Goal: Task Accomplishment & Management: Use online tool/utility

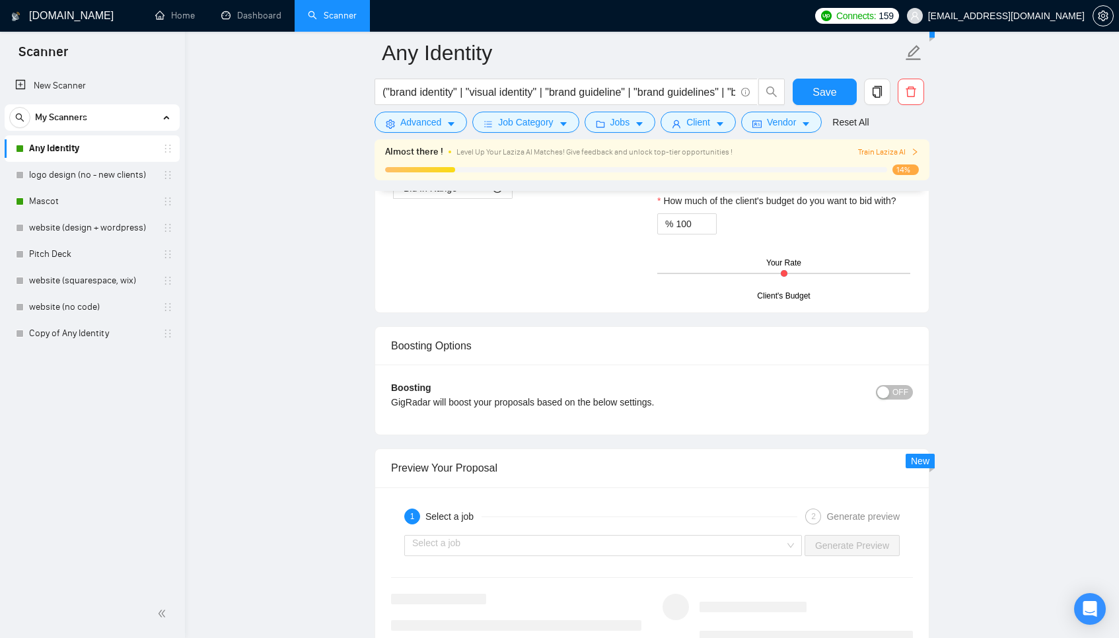
scroll to position [2161, 0]
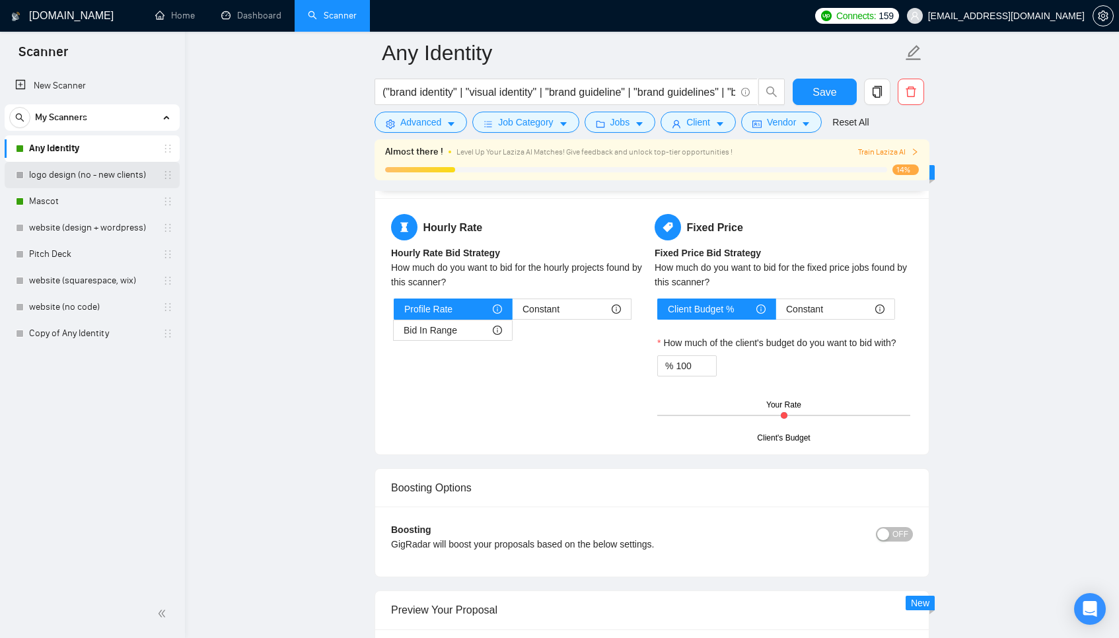
click at [112, 175] on link "logo design (no - new clients)" at bounding box center [92, 175] width 126 height 26
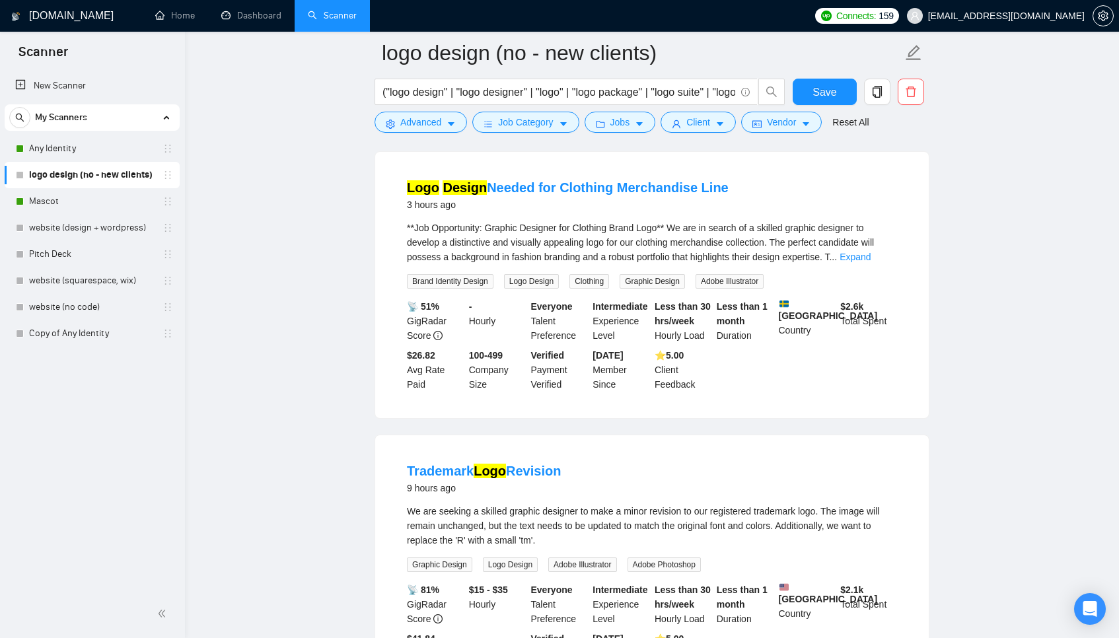
scroll to position [123, 0]
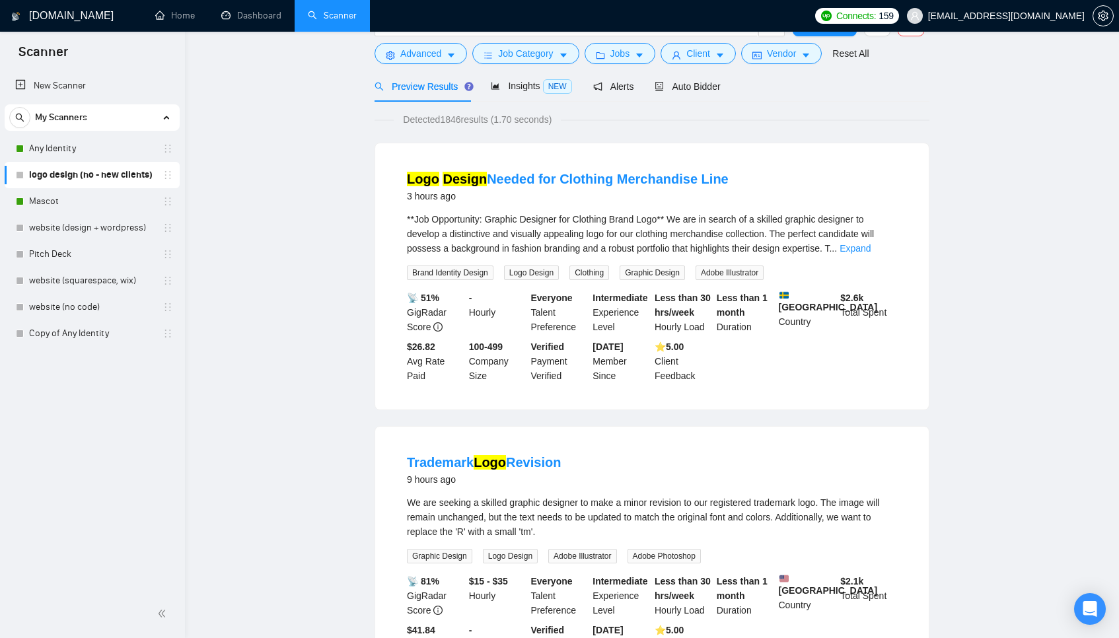
scroll to position [0, 0]
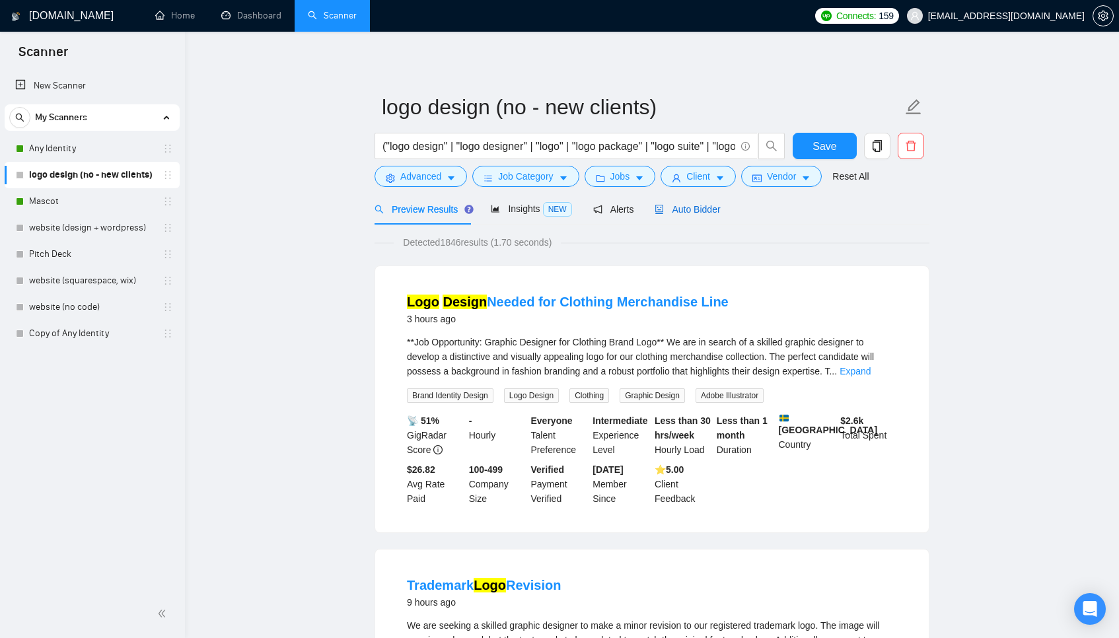
click at [691, 208] on span "Auto Bidder" at bounding box center [687, 209] width 65 height 11
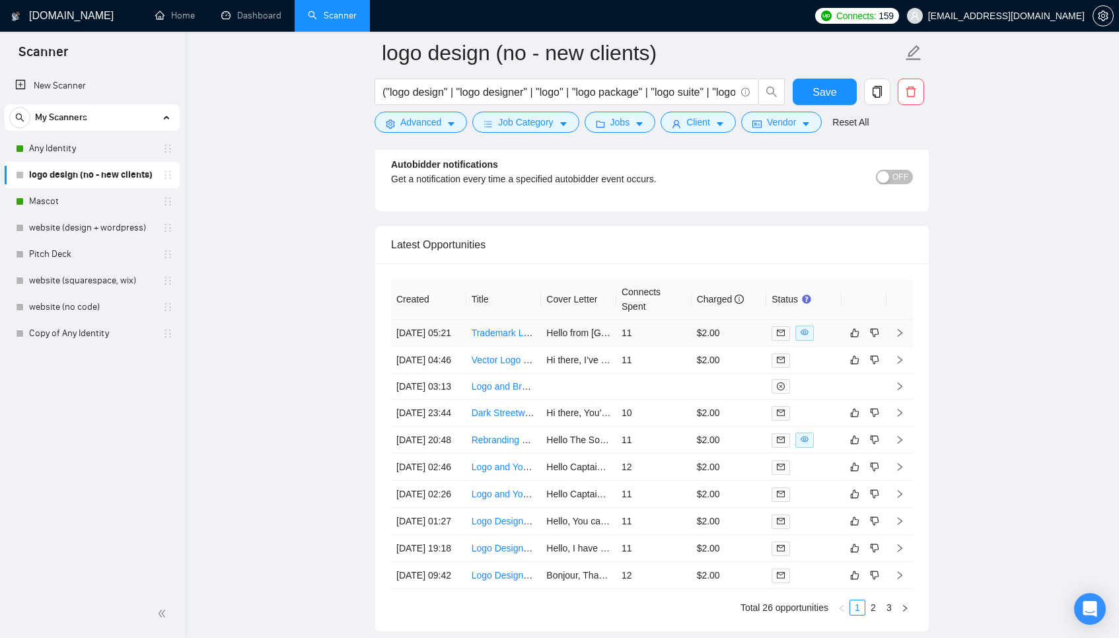
scroll to position [3262, 0]
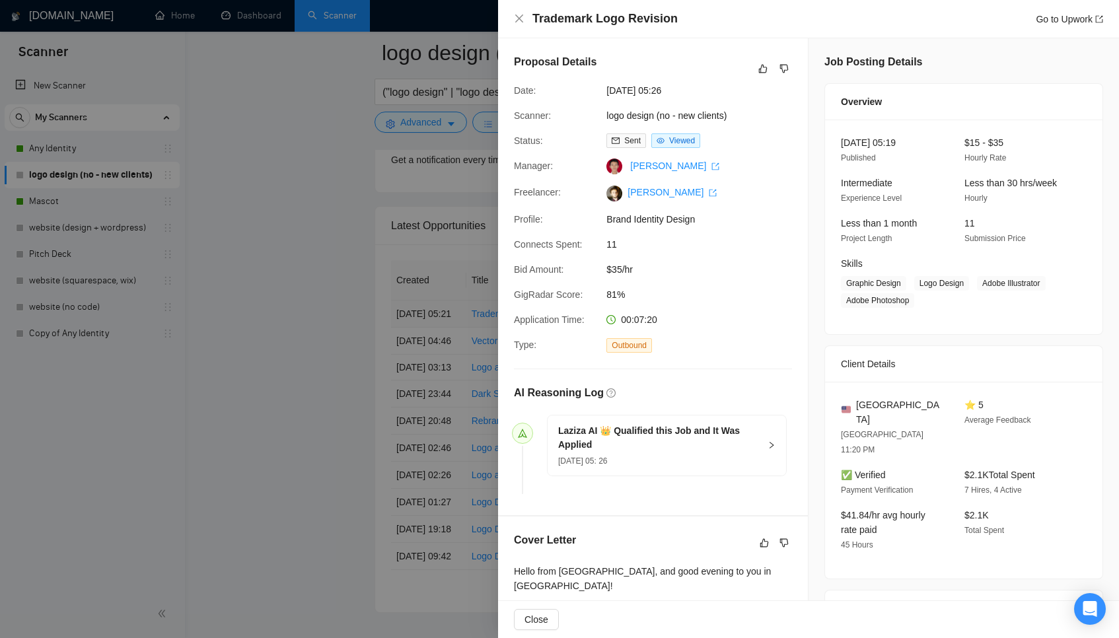
scroll to position [260, 0]
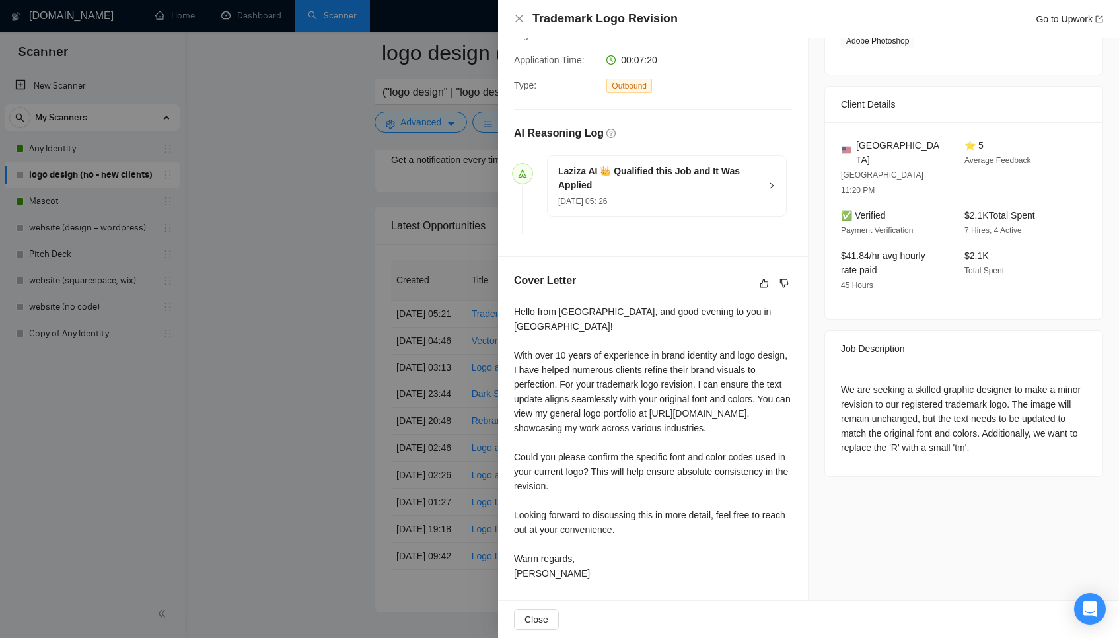
click at [420, 328] on div at bounding box center [559, 319] width 1119 height 638
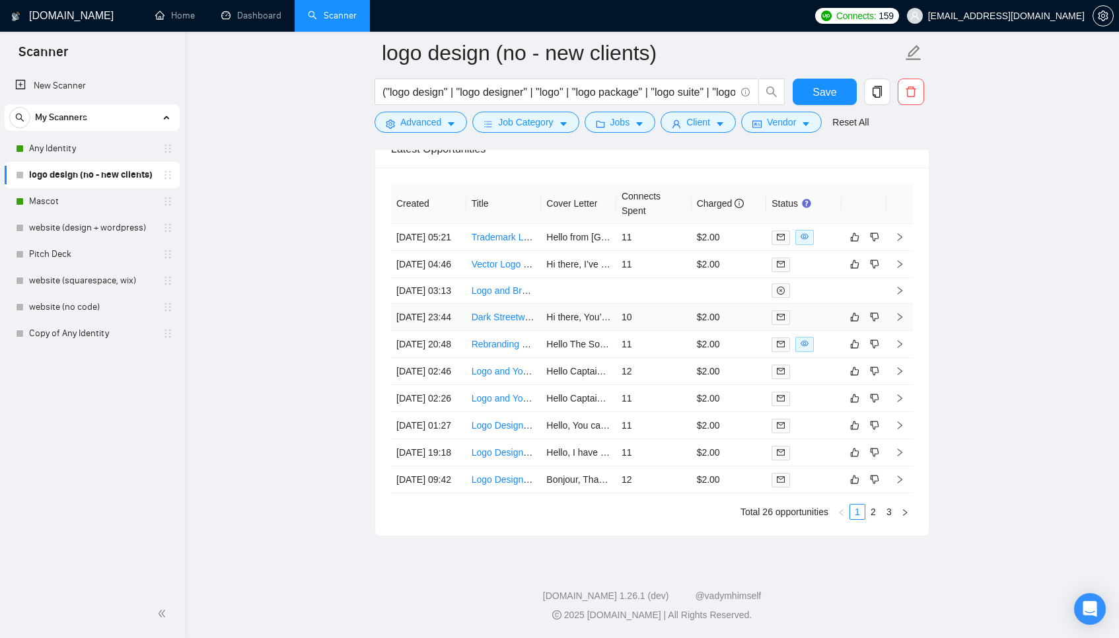
scroll to position [3472, 0]
click at [875, 519] on li "2" at bounding box center [874, 512] width 16 height 16
click at [892, 519] on li "3" at bounding box center [889, 512] width 16 height 16
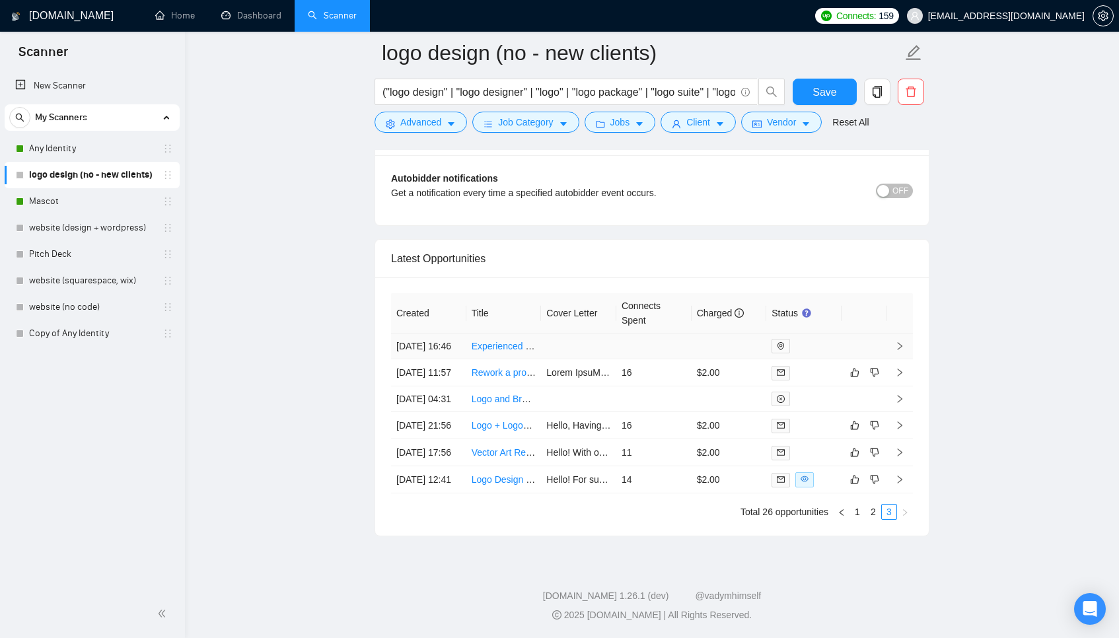
scroll to position [3310, 0]
click at [860, 513] on link "1" at bounding box center [857, 512] width 15 height 15
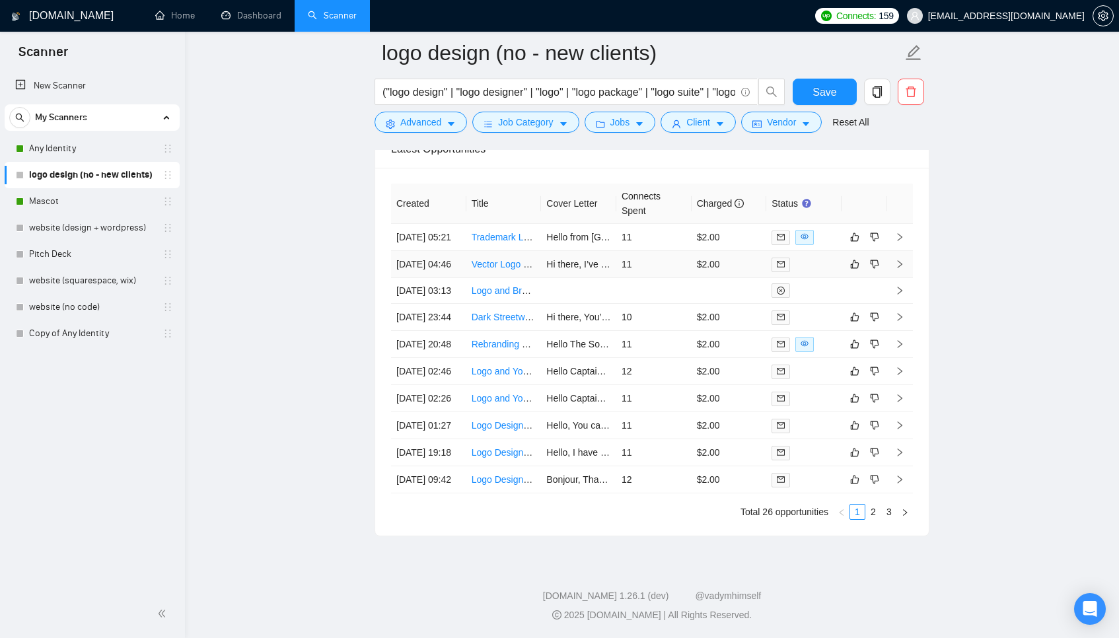
scroll to position [3403, 0]
click at [663, 224] on td "11" at bounding box center [653, 237] width 75 height 27
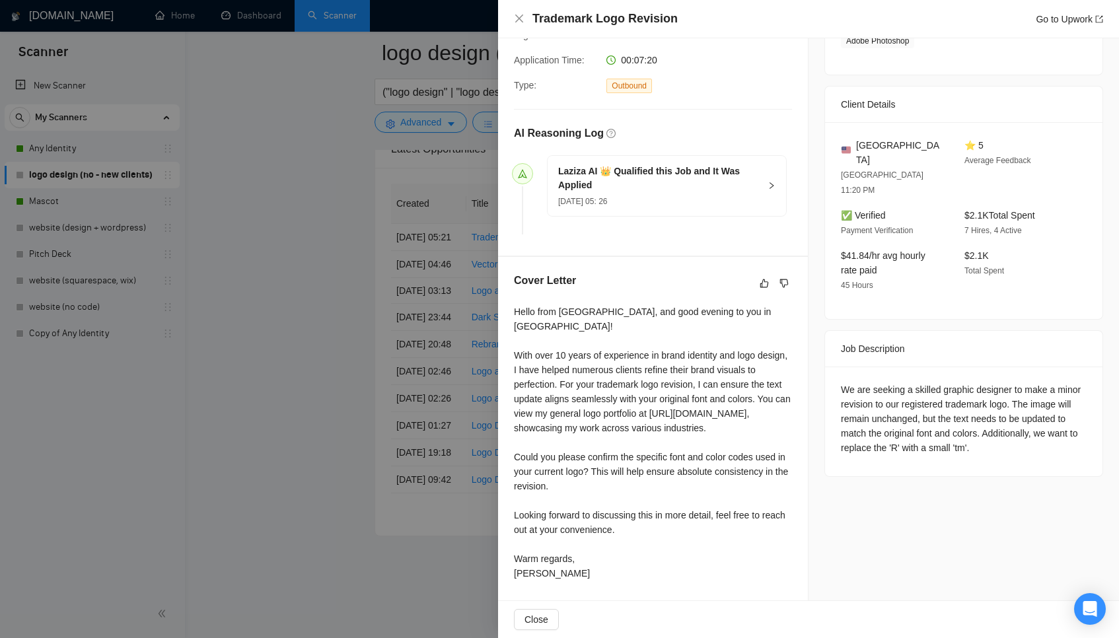
click at [366, 413] on div at bounding box center [559, 319] width 1119 height 638
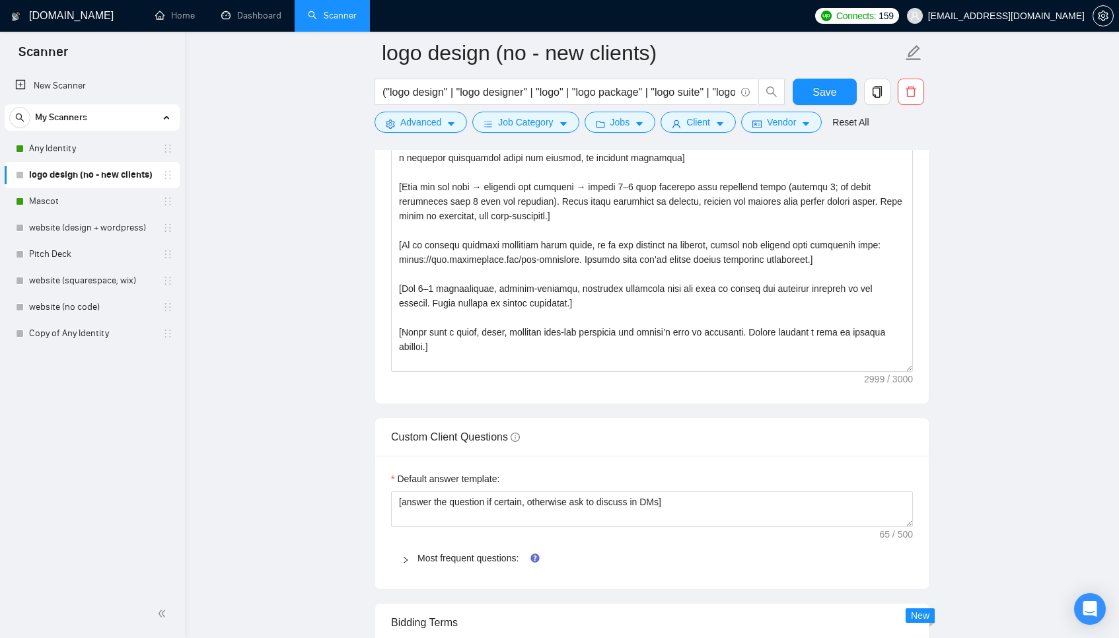
scroll to position [1675, 0]
click at [74, 149] on link "Any Identity" at bounding box center [92, 148] width 126 height 26
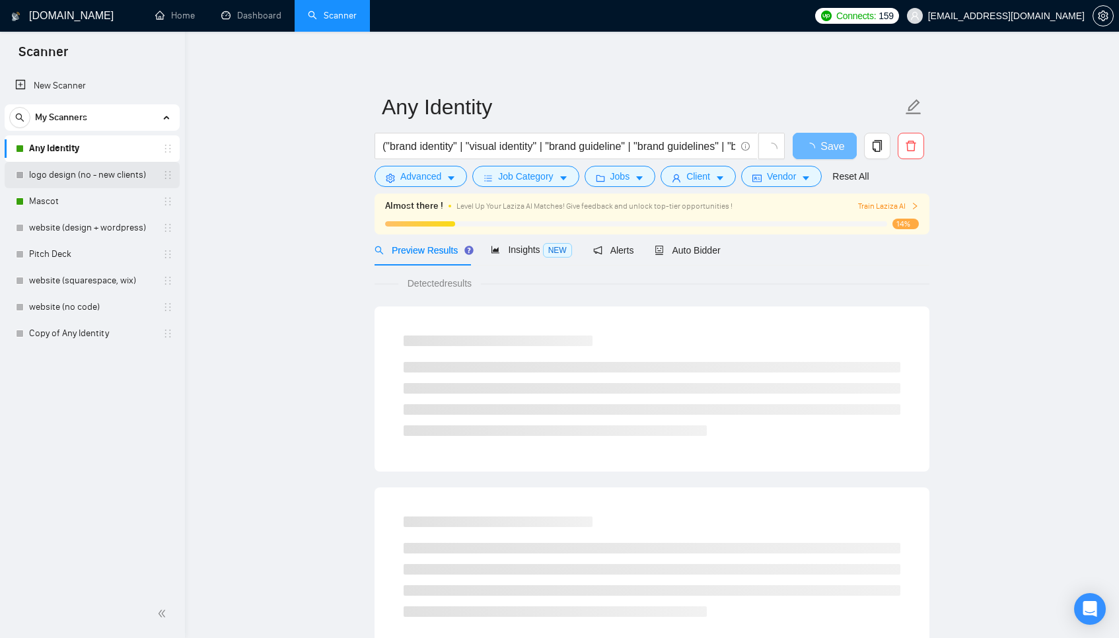
click at [77, 175] on link "logo design (no - new clients)" at bounding box center [92, 175] width 126 height 26
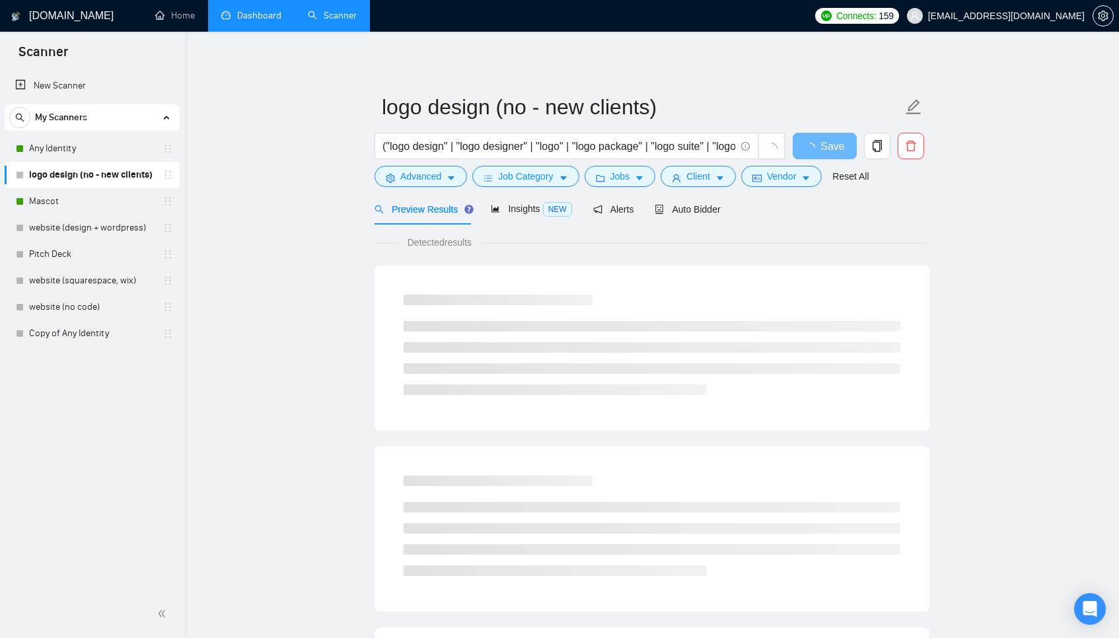
click at [257, 21] on link "Dashboard" at bounding box center [251, 15] width 60 height 11
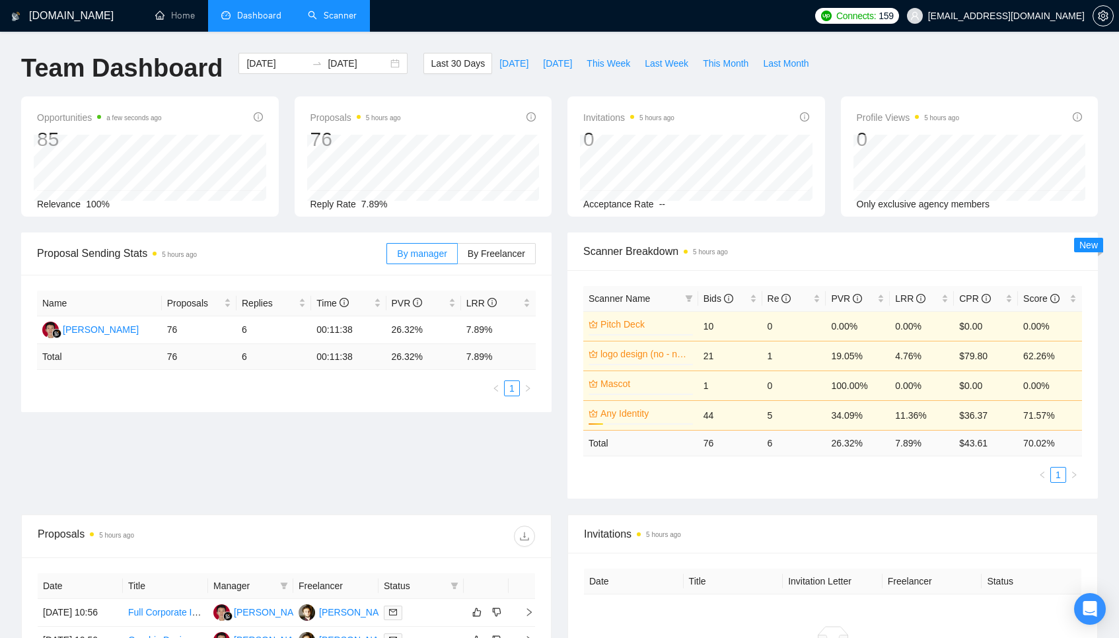
click at [330, 14] on link "Scanner" at bounding box center [332, 15] width 49 height 11
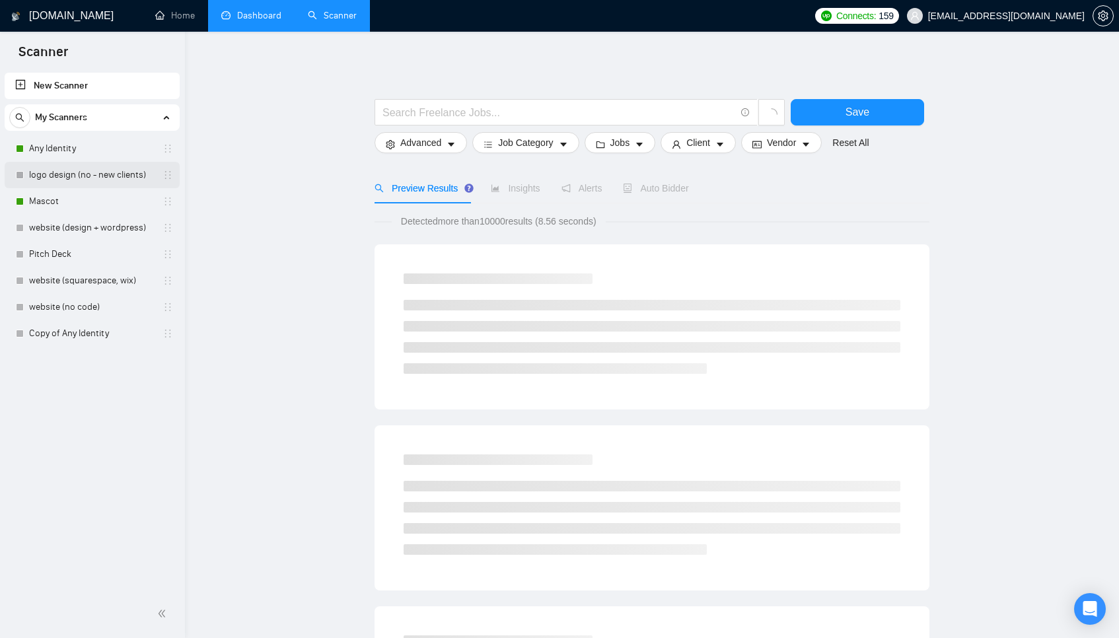
click at [70, 178] on link "logo design (no - new clients)" at bounding box center [92, 175] width 126 height 26
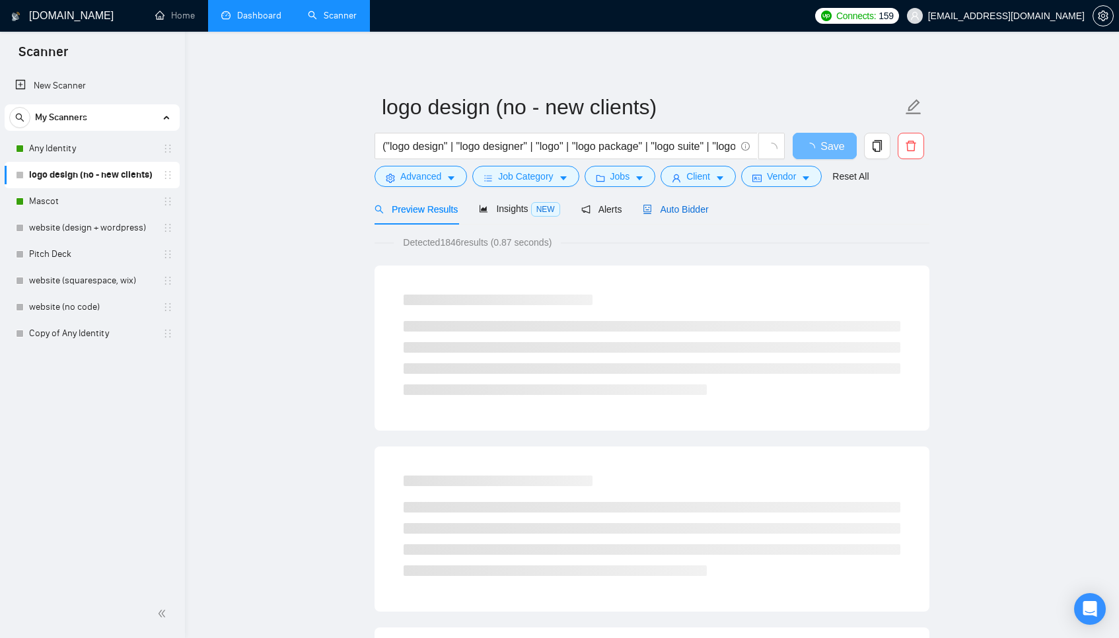
click at [694, 210] on span "Auto Bidder" at bounding box center [675, 209] width 65 height 11
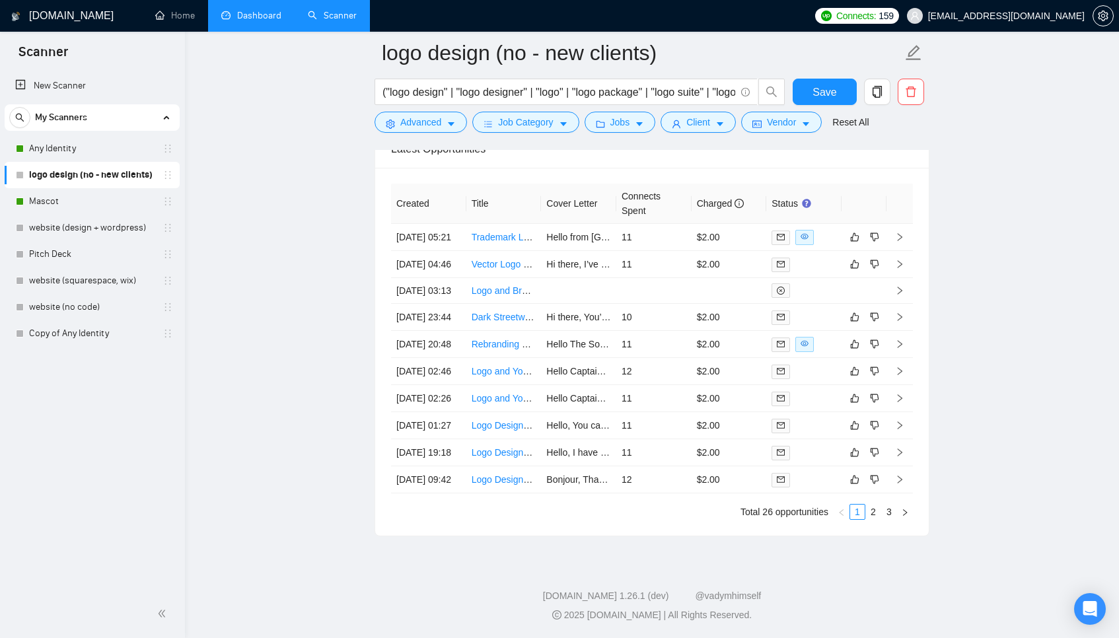
scroll to position [3384, 0]
click at [874, 519] on link "2" at bounding box center [873, 512] width 15 height 15
click at [890, 519] on link "3" at bounding box center [889, 512] width 15 height 15
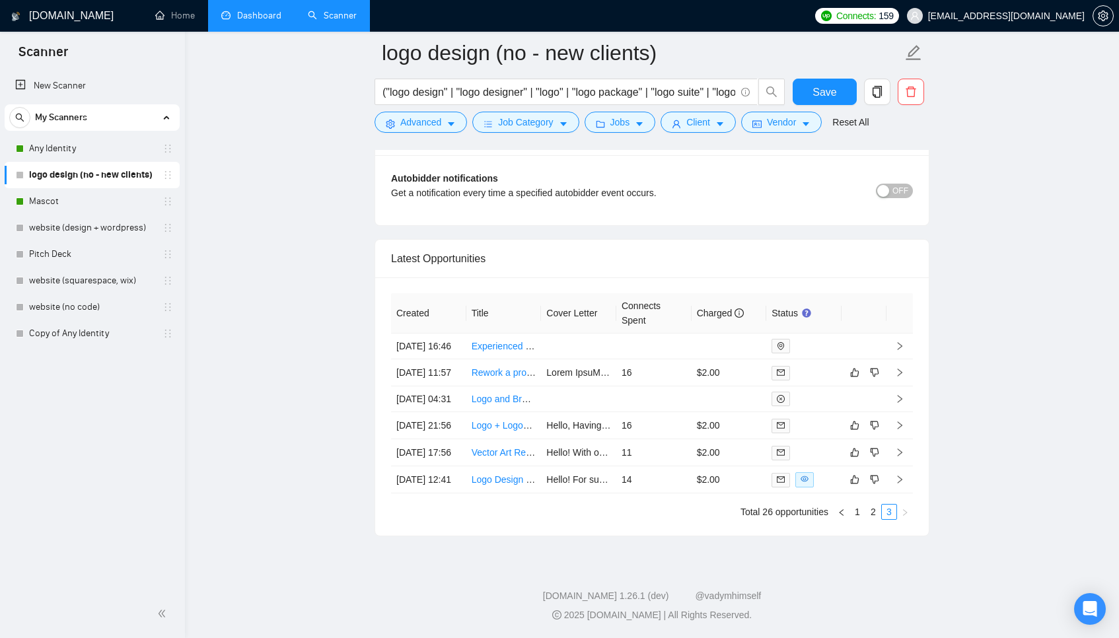
scroll to position [3310, 0]
click at [859, 514] on link "1" at bounding box center [857, 512] width 15 height 15
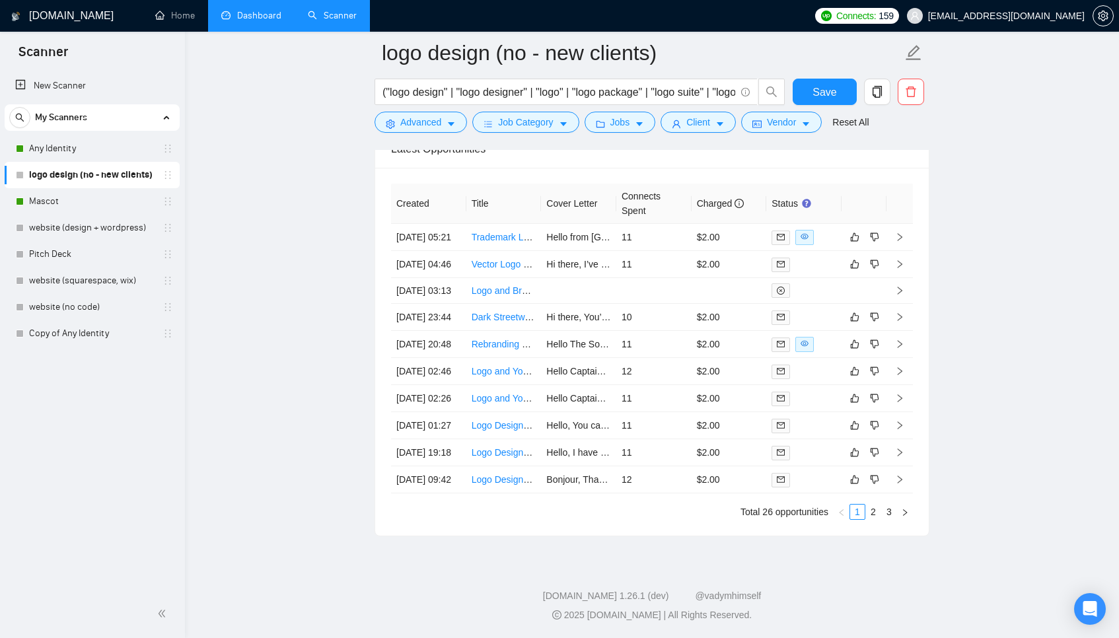
scroll to position [3374, 0]
click at [874, 519] on link "2" at bounding box center [873, 512] width 15 height 15
click at [874, 520] on div "Created Title Cover Letter Connects Spent Charged Status 03 Oct, 2025 05:21 Tra…" at bounding box center [652, 352] width 522 height 336
click at [248, 16] on link "Dashboard" at bounding box center [251, 15] width 60 height 11
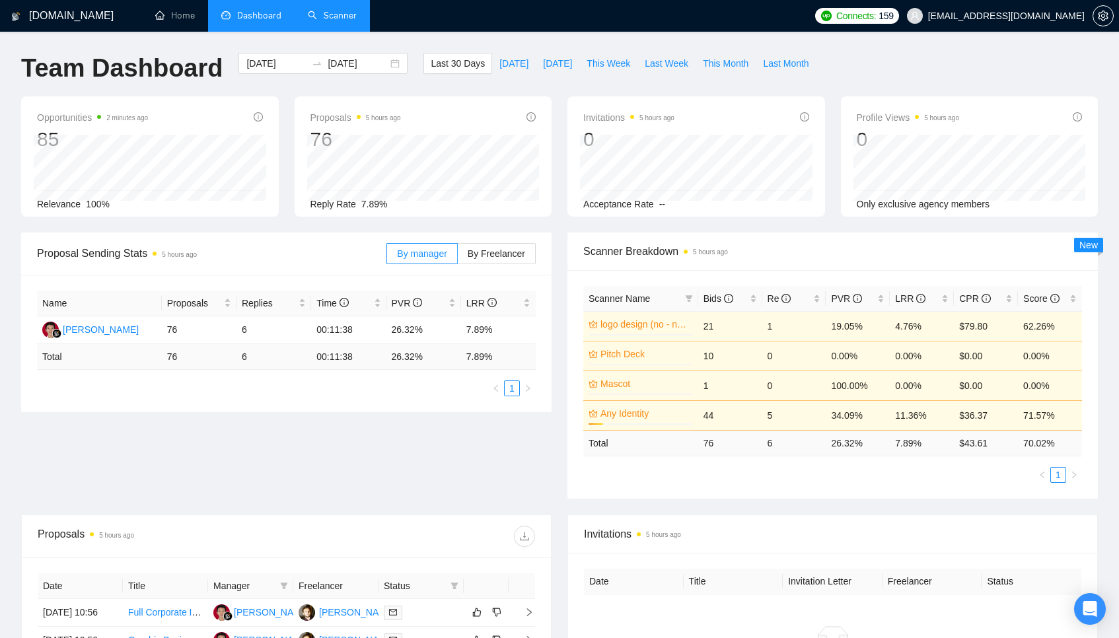
click at [801, 324] on td "1" at bounding box center [795, 326] width 64 height 30
click at [339, 16] on link "Scanner" at bounding box center [332, 15] width 49 height 11
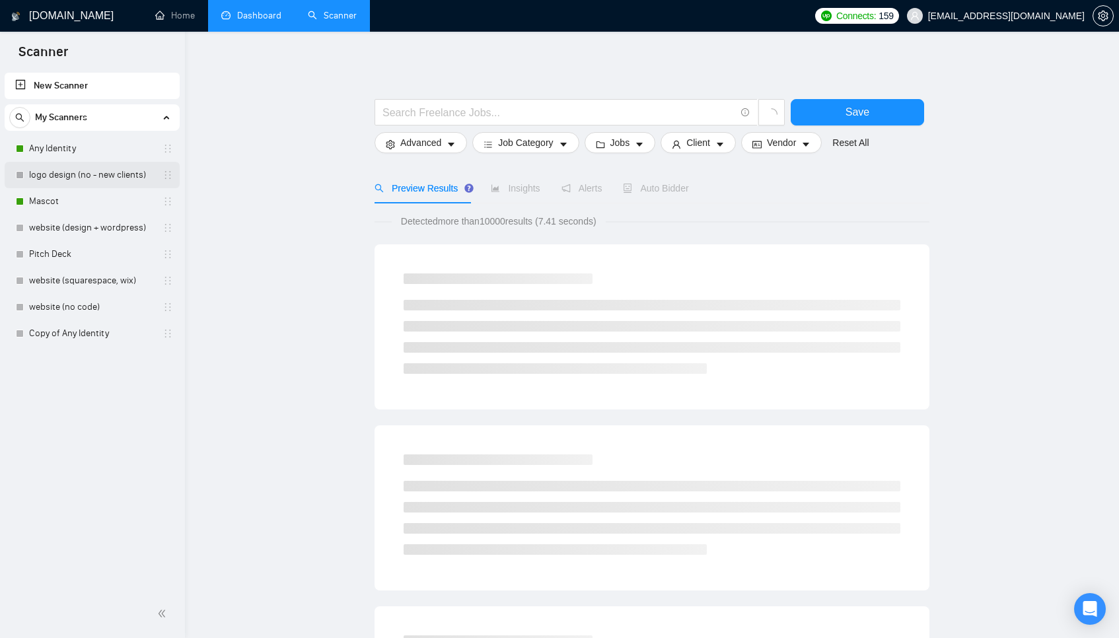
click at [102, 184] on link "logo design (no - new clients)" at bounding box center [92, 175] width 126 height 26
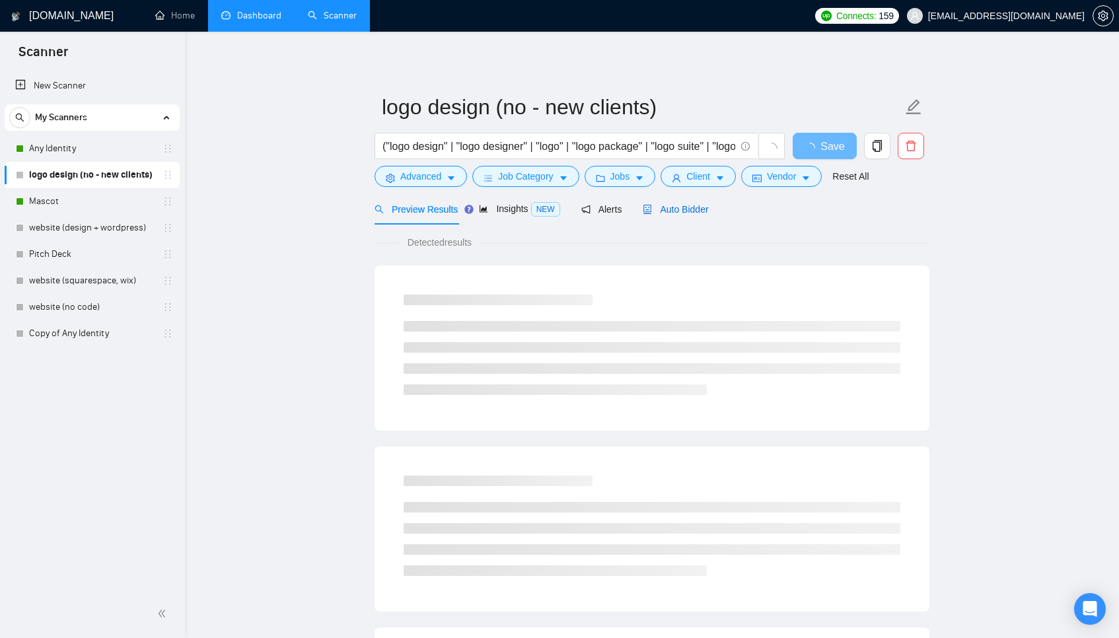
click at [690, 206] on span "Auto Bidder" at bounding box center [675, 209] width 65 height 11
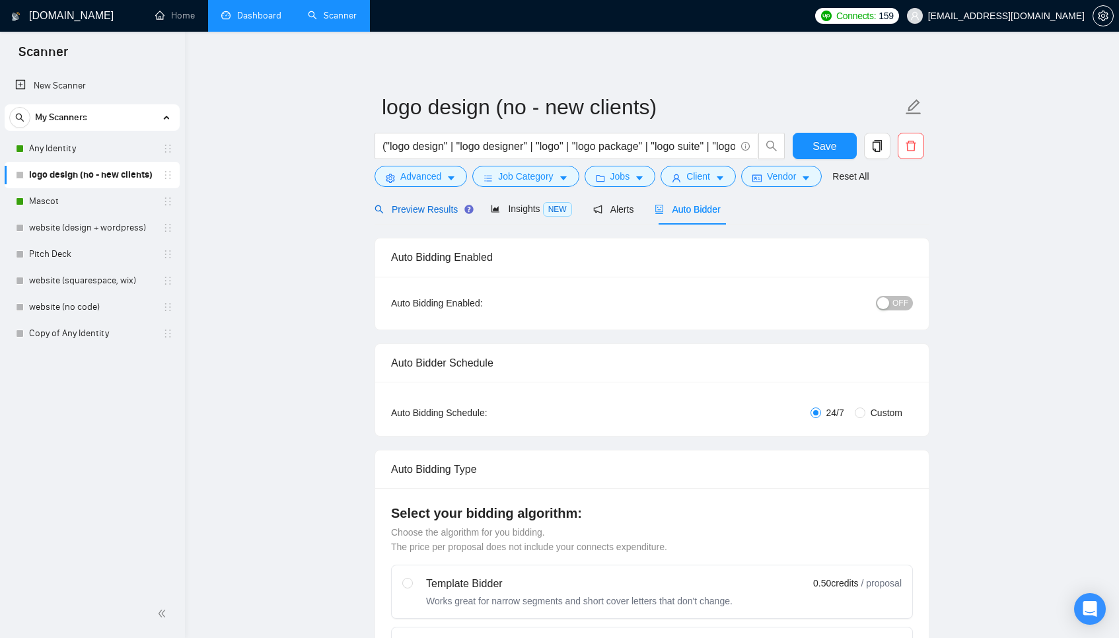
click at [417, 211] on span "Preview Results" at bounding box center [422, 209] width 95 height 11
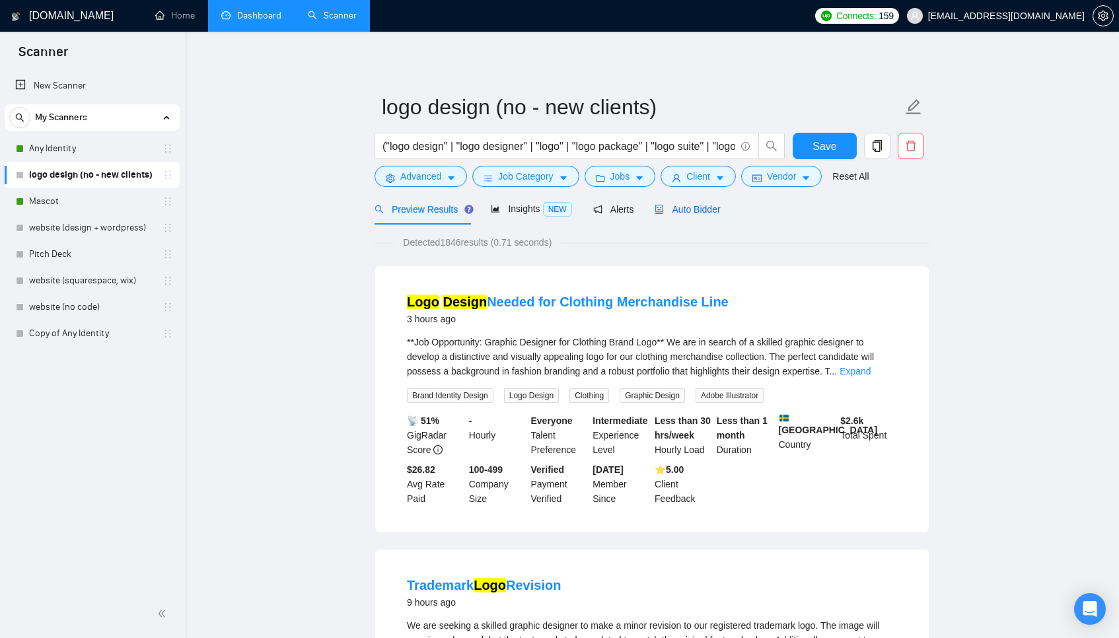
click at [693, 202] on div "Auto Bidder" at bounding box center [687, 209] width 65 height 15
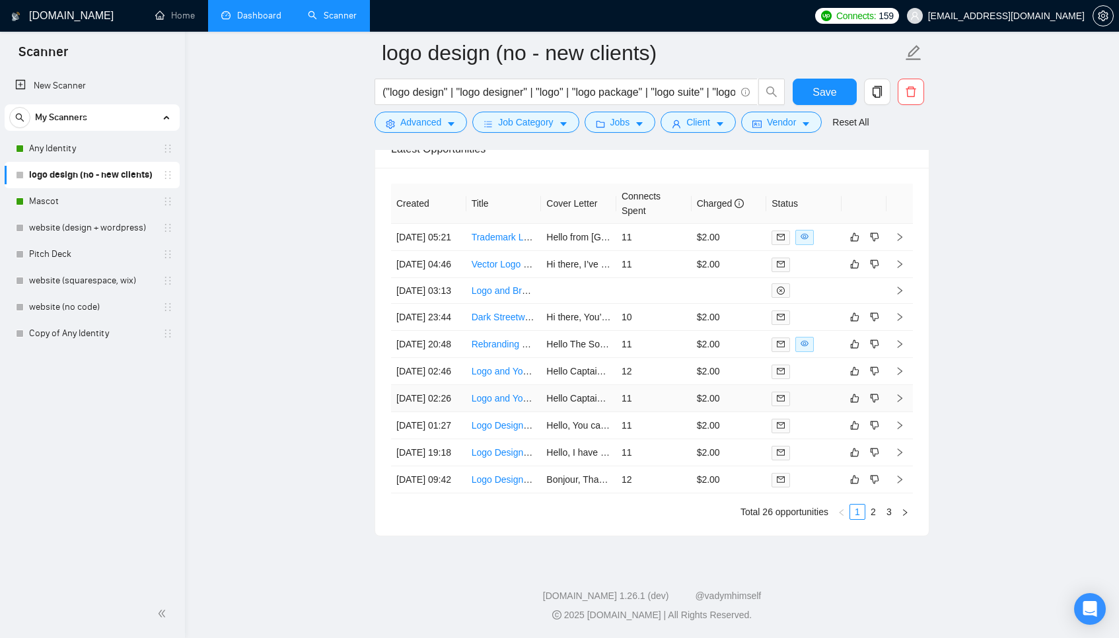
scroll to position [3220, 0]
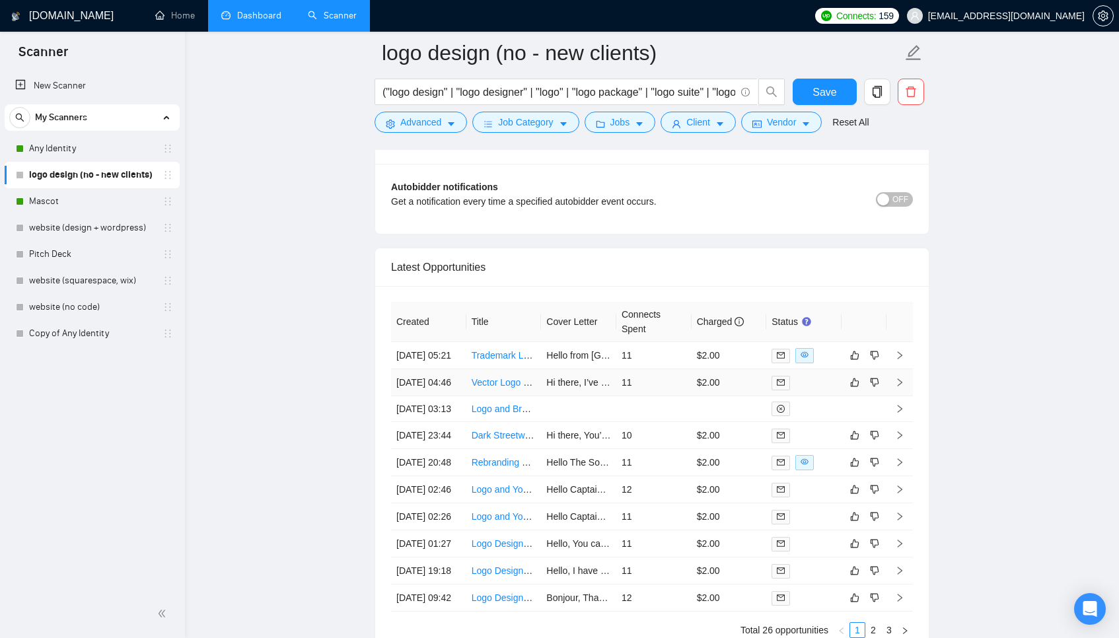
click at [664, 396] on td "11" at bounding box center [653, 382] width 75 height 27
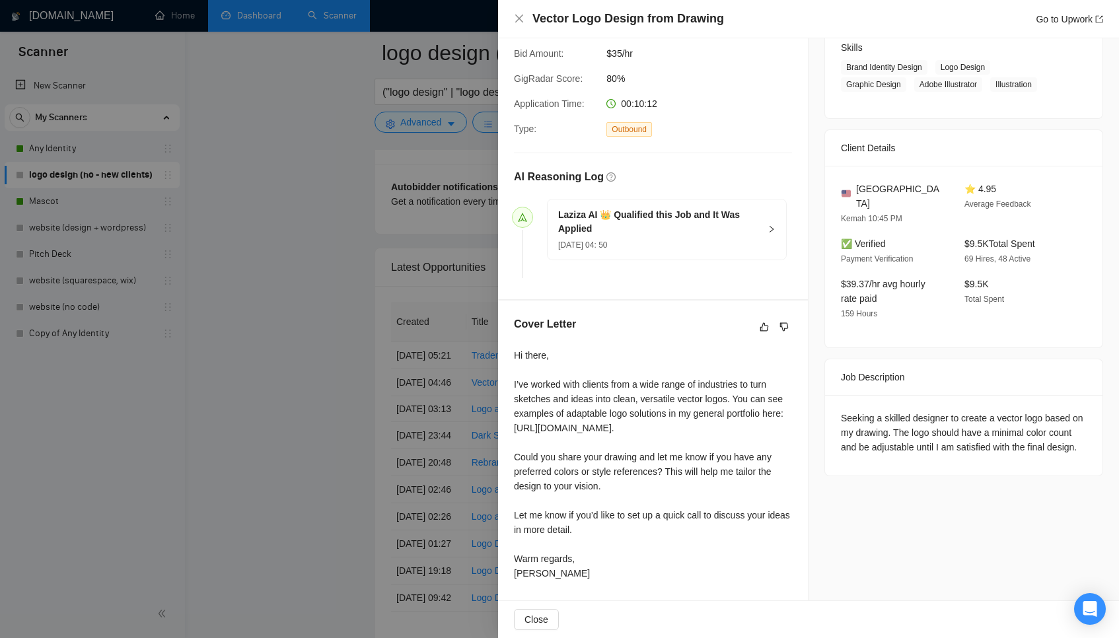
scroll to position [3221, 0]
click at [476, 406] on div at bounding box center [559, 319] width 1119 height 638
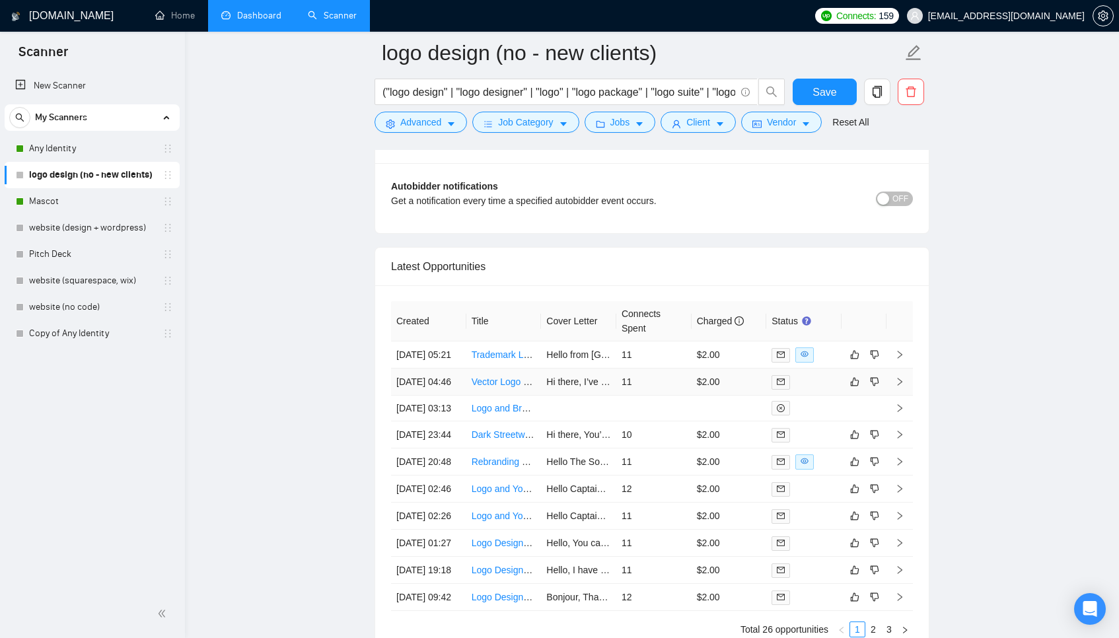
click at [737, 396] on td "$2.00" at bounding box center [729, 382] width 75 height 27
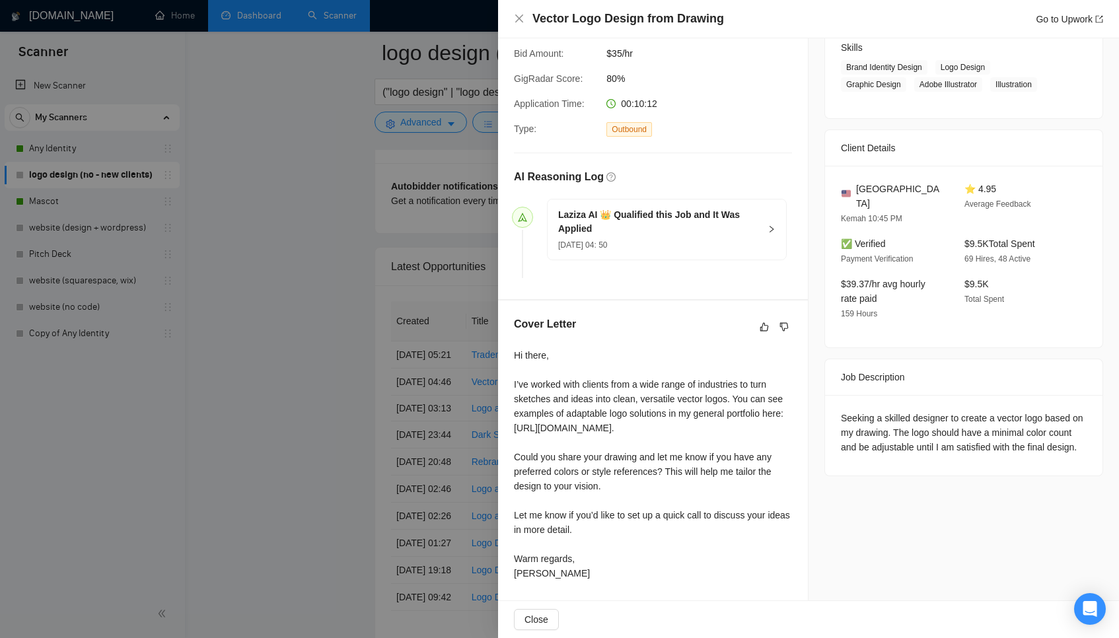
click at [329, 399] on div at bounding box center [559, 319] width 1119 height 638
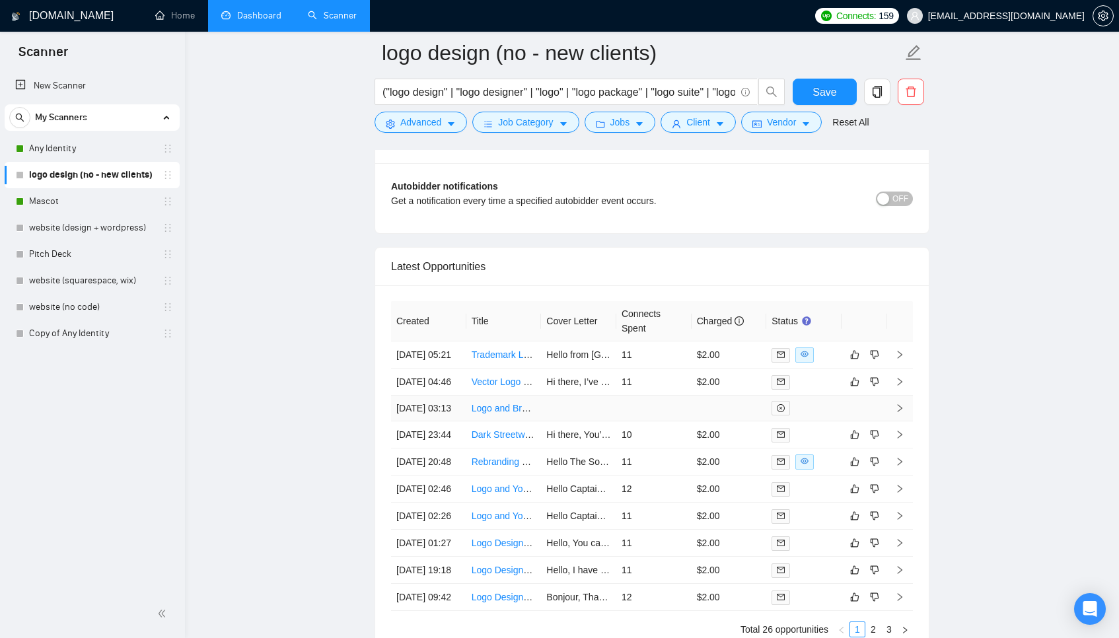
click at [610, 422] on td at bounding box center [578, 409] width 75 height 26
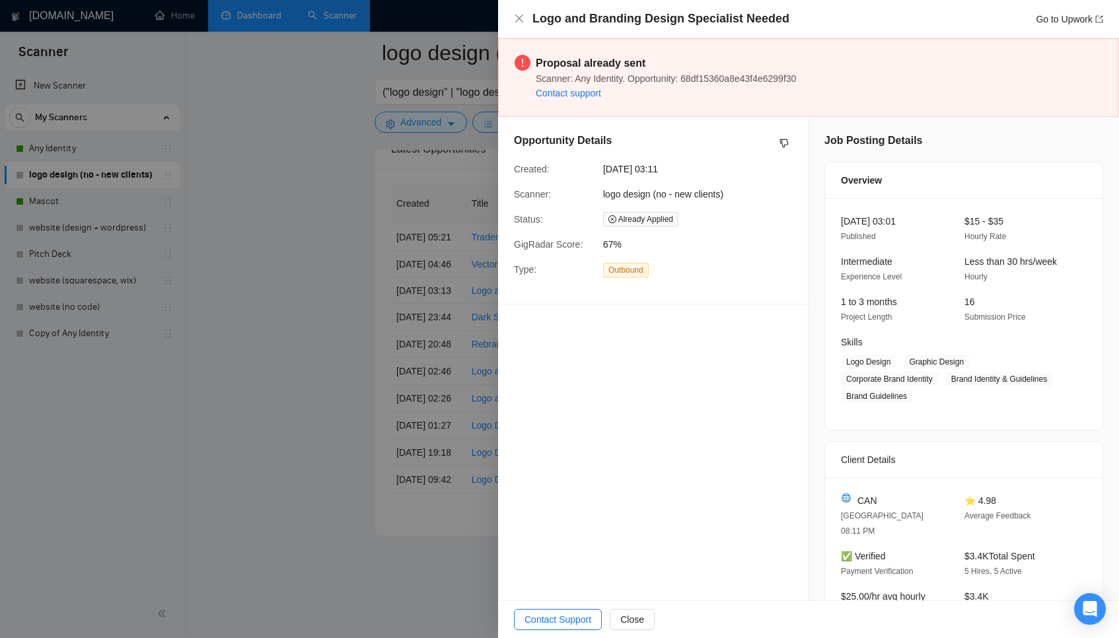
click at [422, 346] on div at bounding box center [559, 319] width 1119 height 638
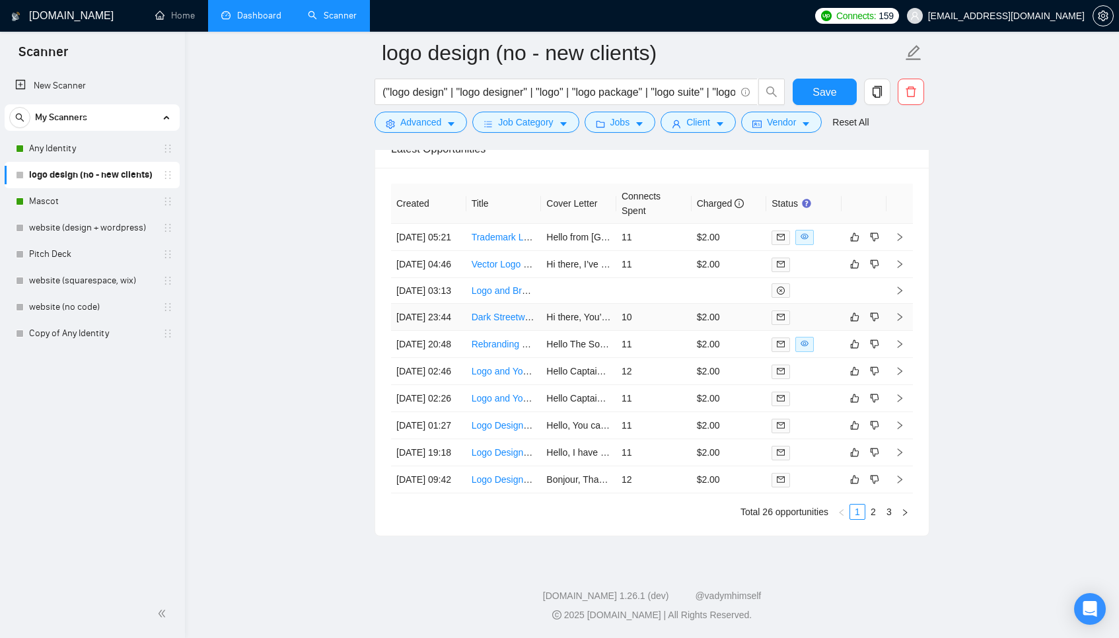
click at [667, 331] on td "10" at bounding box center [653, 317] width 75 height 27
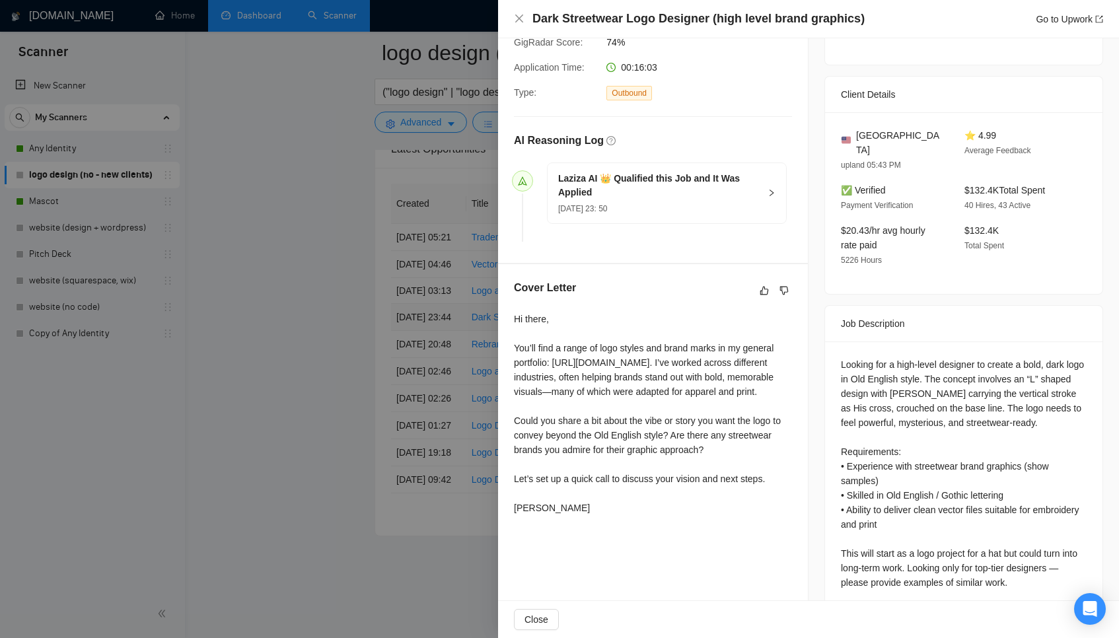
scroll to position [263, 0]
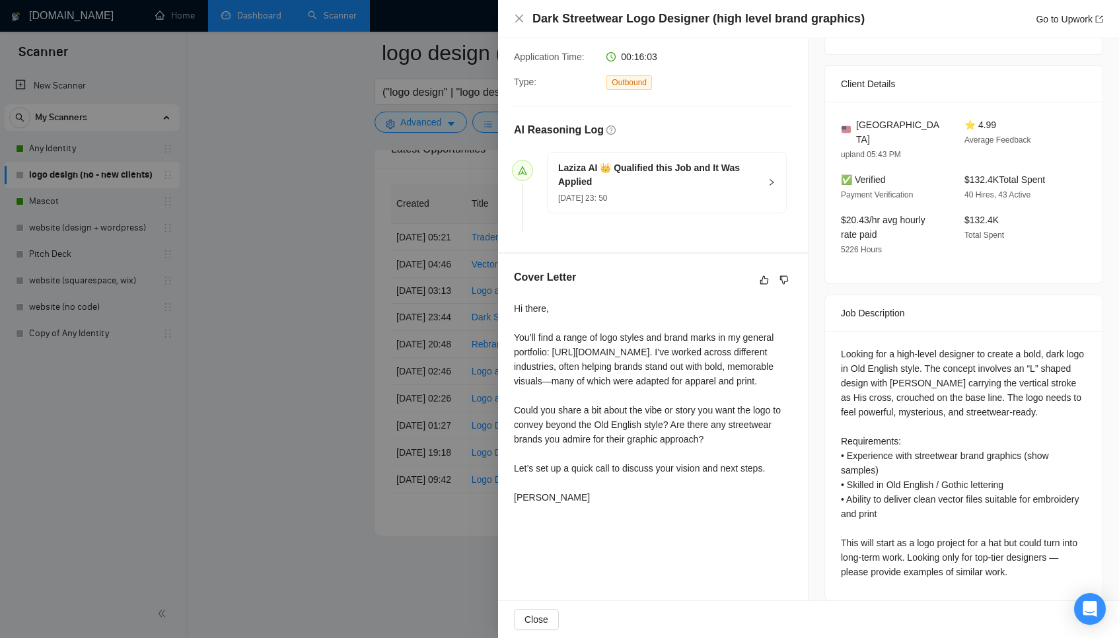
click at [457, 365] on div at bounding box center [559, 319] width 1119 height 638
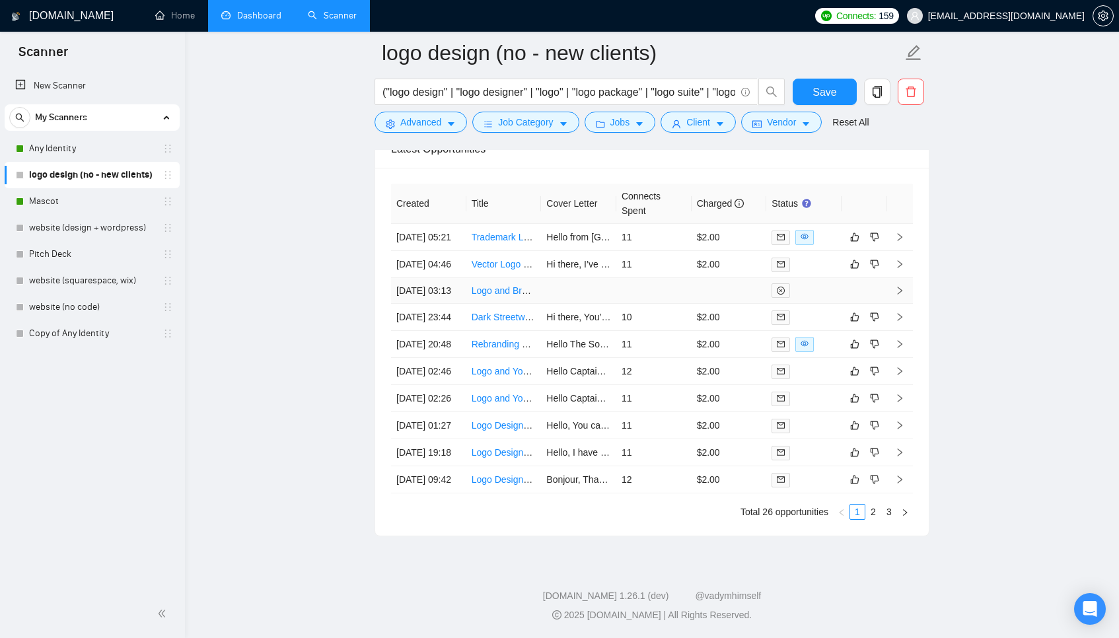
click at [628, 292] on td at bounding box center [653, 291] width 75 height 26
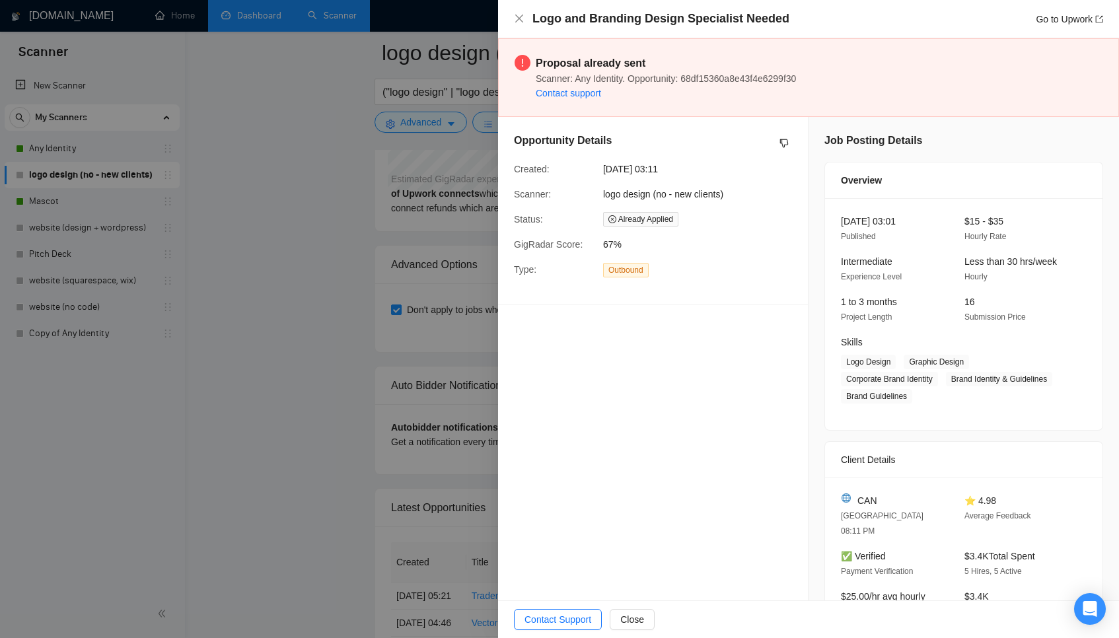
click at [421, 445] on div at bounding box center [559, 319] width 1119 height 638
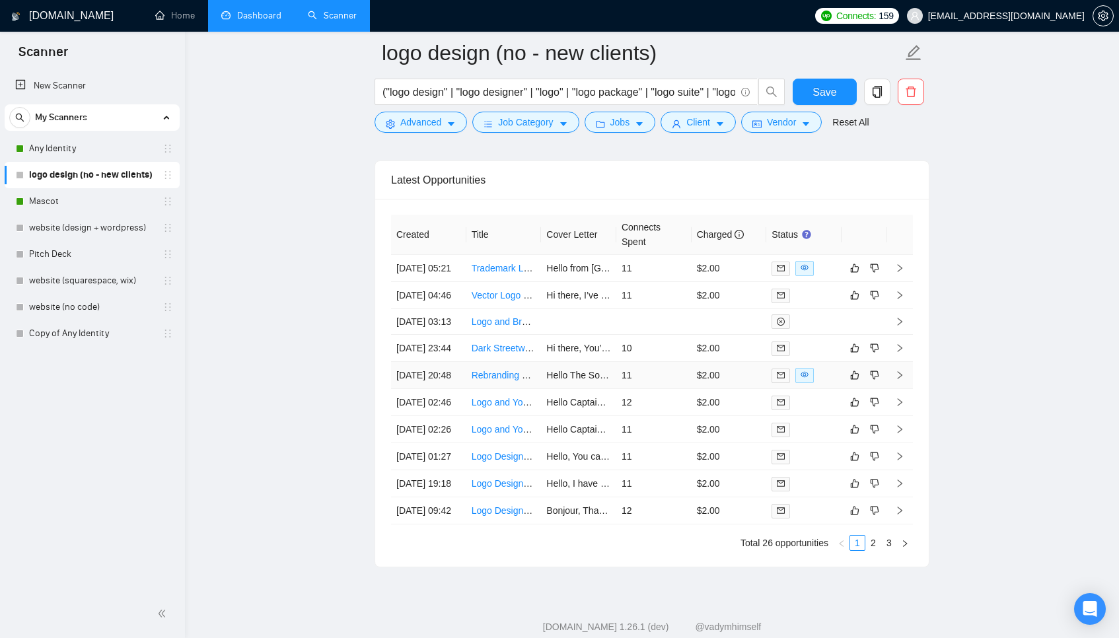
scroll to position [3311, 0]
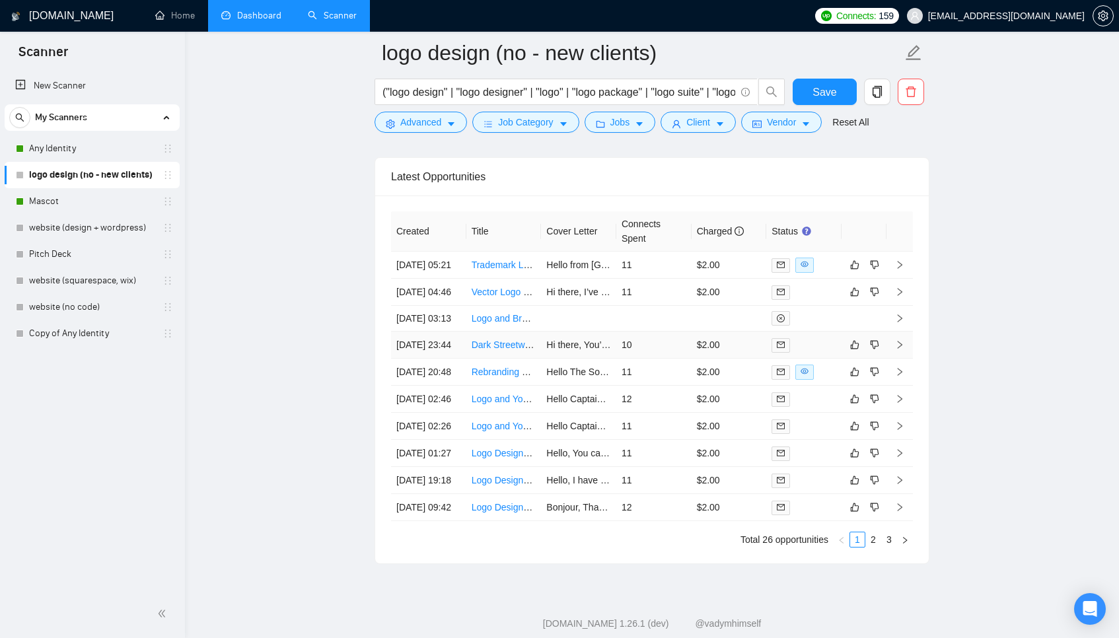
click at [673, 359] on td "10" at bounding box center [653, 345] width 75 height 27
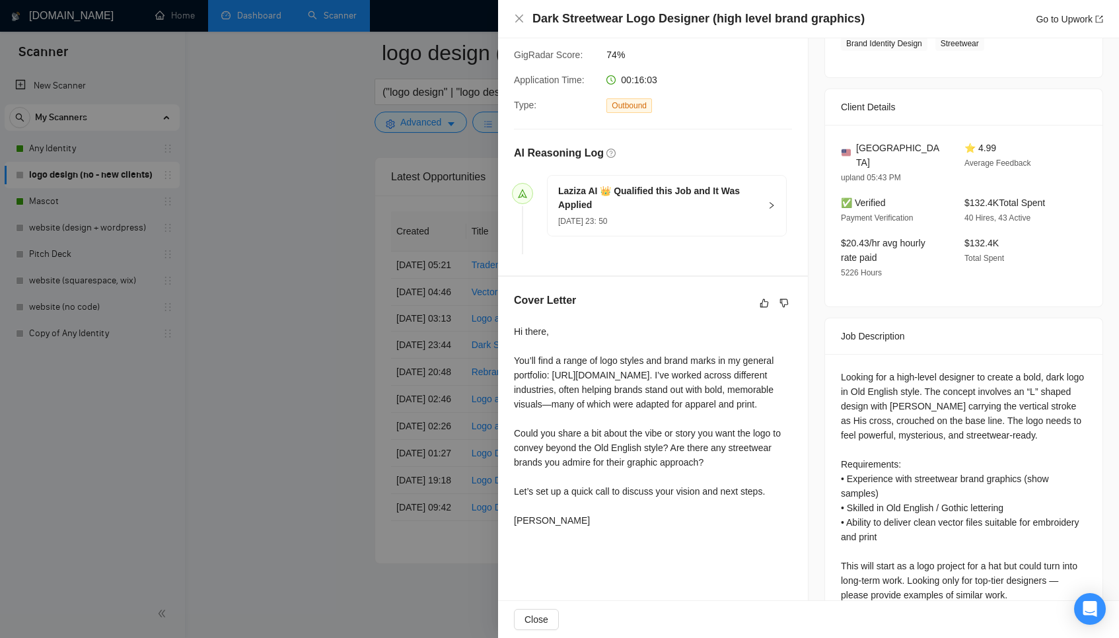
scroll to position [263, 0]
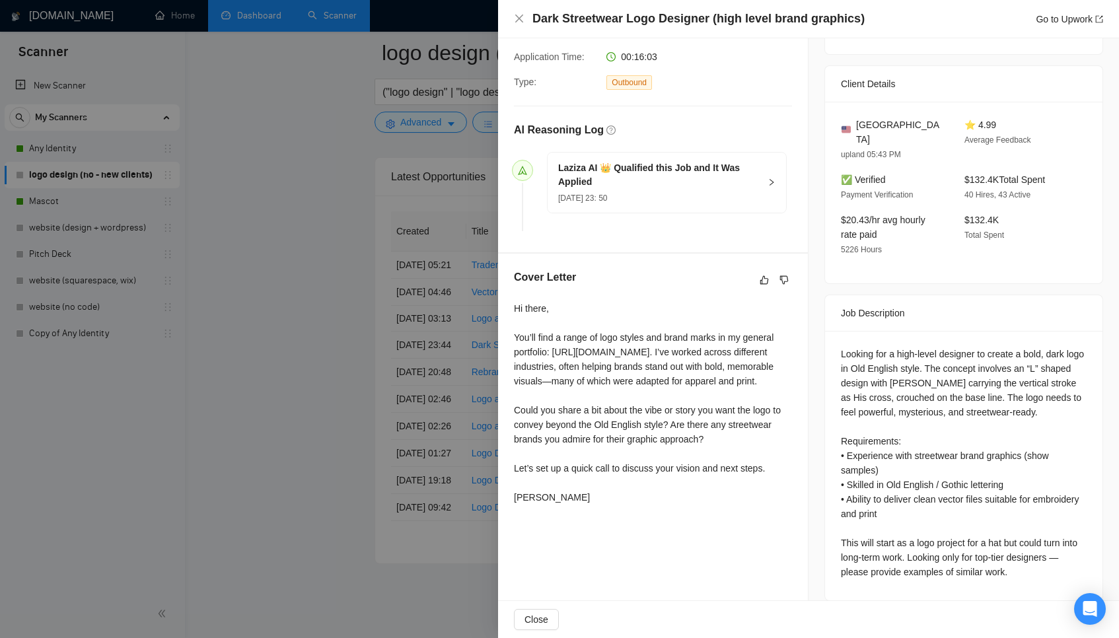
click at [376, 503] on div at bounding box center [559, 319] width 1119 height 638
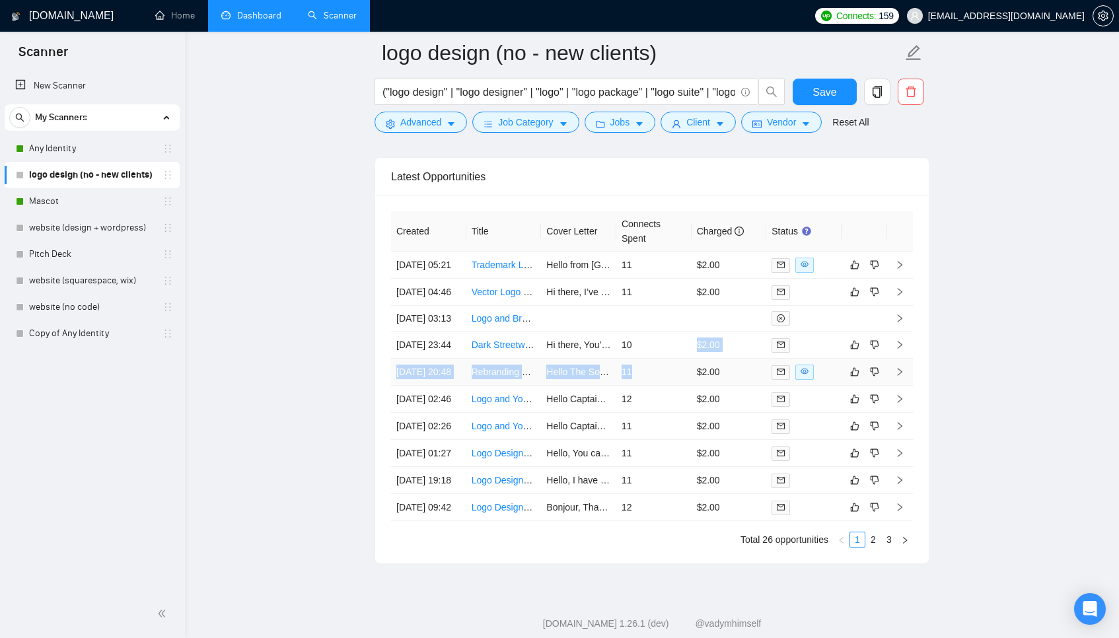
drag, startPoint x: 677, startPoint y: 398, endPoint x: 662, endPoint y: 426, distance: 31.3
click at [661, 425] on tbody "03 Oct, 2025 05:21 Trademark Logo Revision Hello from Ukraine, and good evening…" at bounding box center [652, 387] width 522 height 270
click at [662, 386] on td "11" at bounding box center [653, 372] width 75 height 27
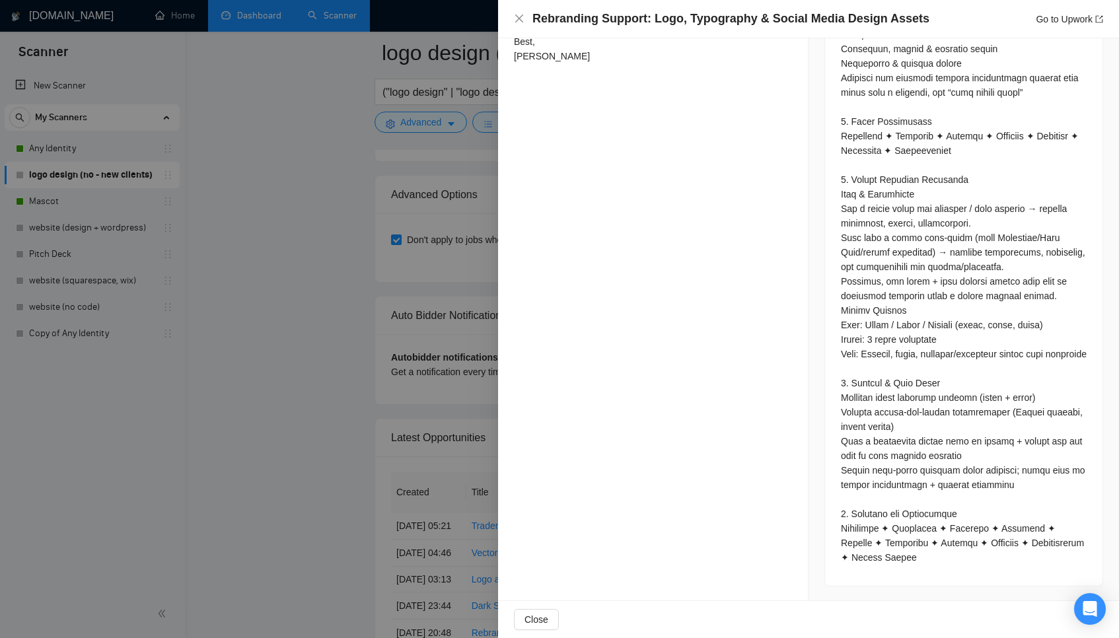
scroll to position [3020, 0]
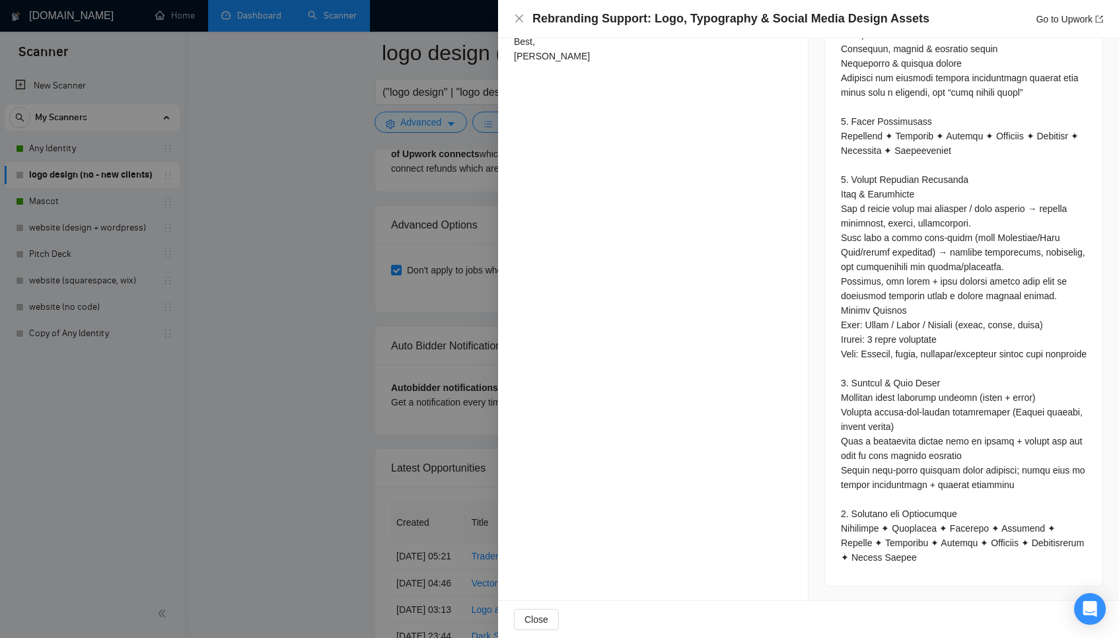
click at [385, 327] on div at bounding box center [559, 319] width 1119 height 638
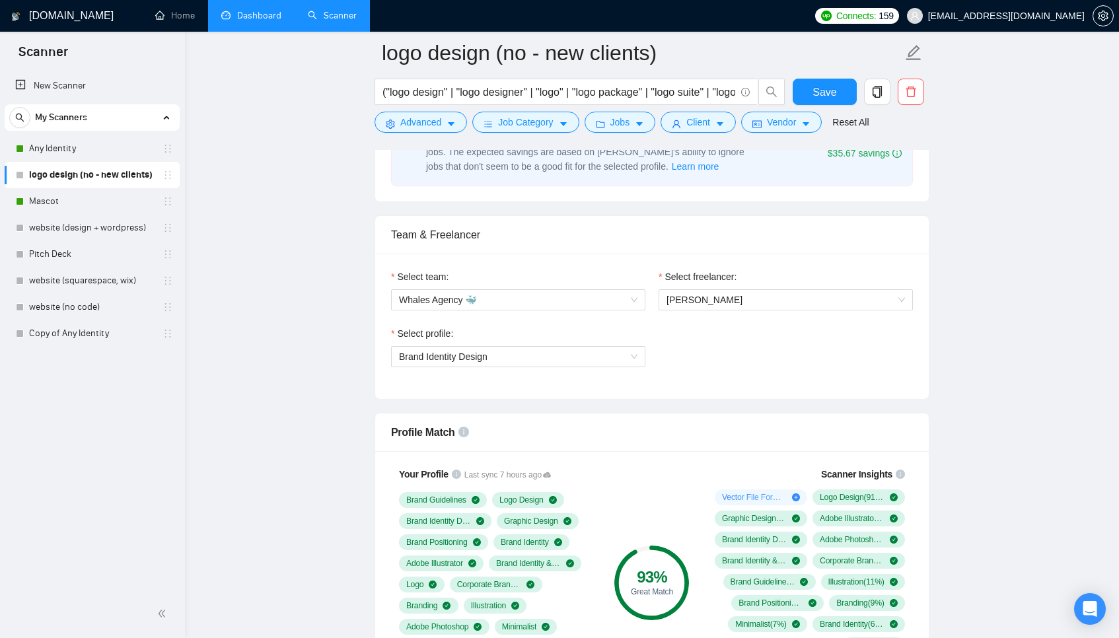
scroll to position [149, 0]
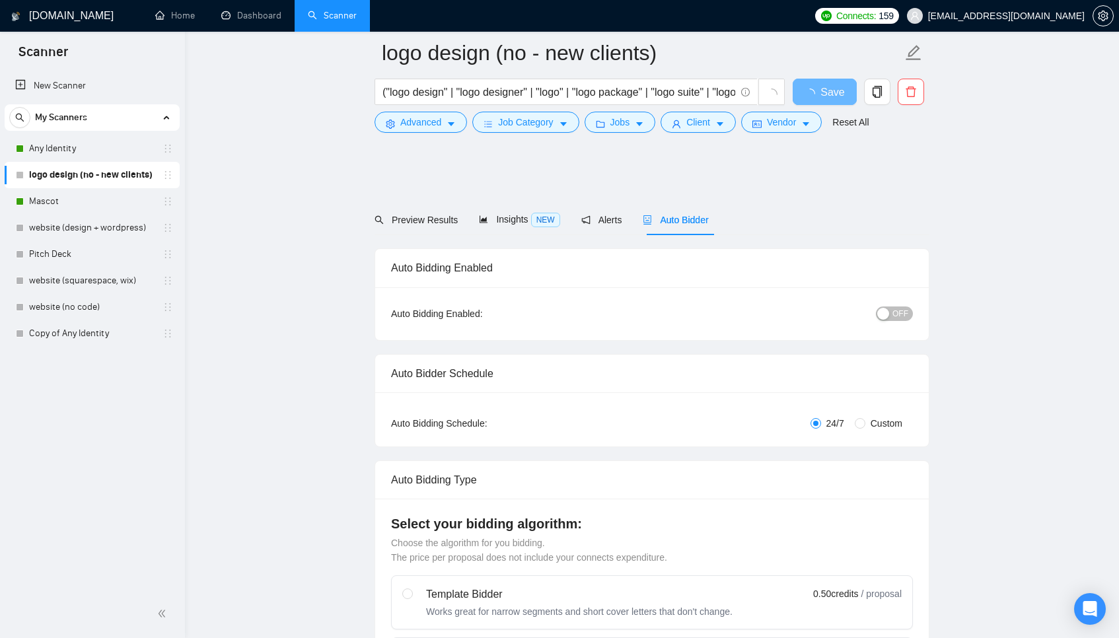
scroll to position [149, 0]
